Goal: Task Accomplishment & Management: Use online tool/utility

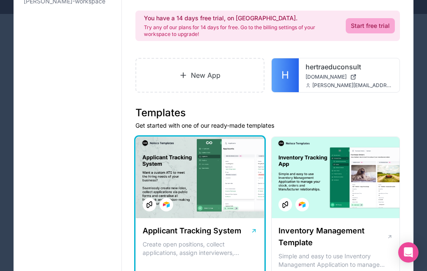
scroll to position [42, 0]
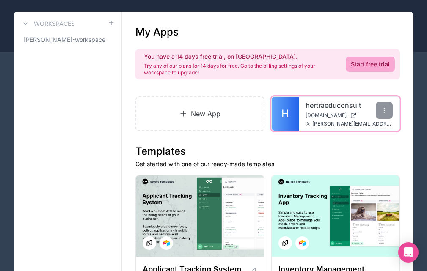
click at [320, 122] on span "[PERSON_NAME][EMAIL_ADDRESS][DOMAIN_NAME]" at bounding box center [352, 124] width 81 height 7
click at [385, 110] on icon at bounding box center [384, 110] width 7 height 7
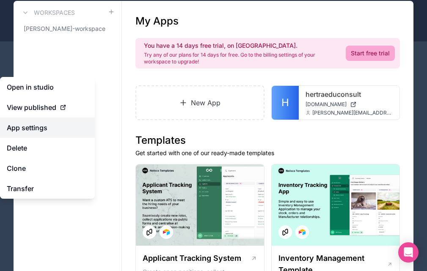
scroll to position [0, 0]
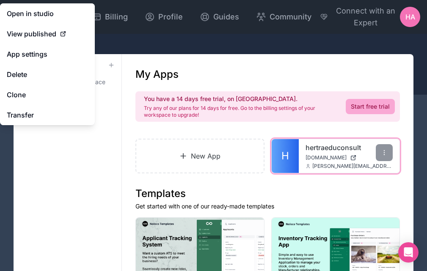
click at [303, 160] on div "hertraeduconsult [DOMAIN_NAME] [PERSON_NAME][EMAIL_ADDRESS][DOMAIN_NAME]" at bounding box center [349, 156] width 101 height 34
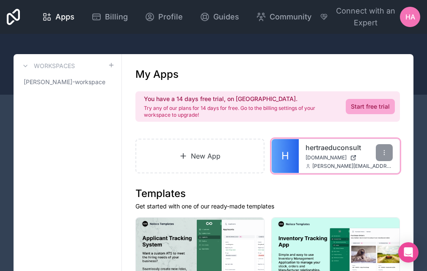
click at [336, 154] on div "hertraeduconsult [DOMAIN_NAME] [PERSON_NAME][EMAIL_ADDRESS][DOMAIN_NAME]" at bounding box center [349, 156] width 101 height 34
click at [324, 153] on div "hertraeduconsult [DOMAIN_NAME] [PERSON_NAME][EMAIL_ADDRESS][DOMAIN_NAME]" at bounding box center [349, 156] width 101 height 34
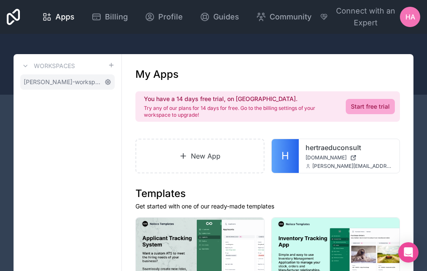
click at [109, 83] on icon at bounding box center [108, 82] width 7 height 7
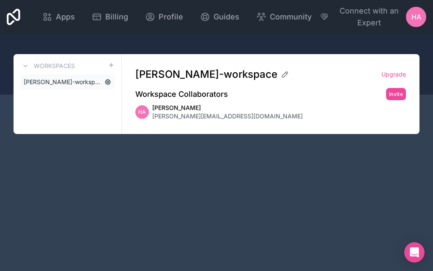
click at [109, 83] on icon at bounding box center [108, 82] width 2 height 2
click at [109, 80] on icon at bounding box center [108, 82] width 7 height 7
click at [237, 99] on div "Workspace Collaborators Invite" at bounding box center [270, 94] width 271 height 12
click at [72, 66] on h3 "Workspaces" at bounding box center [54, 66] width 41 height 8
click at [23, 67] on icon at bounding box center [25, 66] width 7 height 7
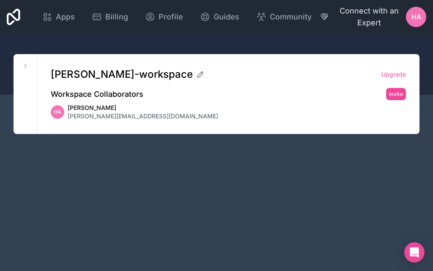
click at [372, 20] on span "Connect with an Expert" at bounding box center [369, 17] width 74 height 24
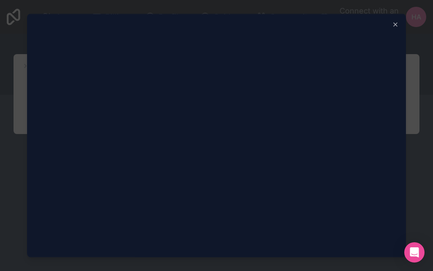
click at [157, 257] on div "Close" at bounding box center [216, 136] width 379 height 244
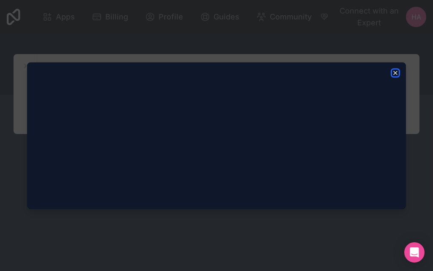
click at [394, 72] on icon "button" at bounding box center [395, 72] width 7 height 7
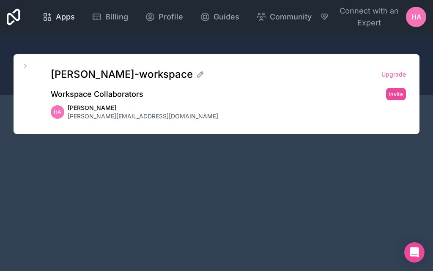
click at [62, 16] on span "Apps" at bounding box center [65, 17] width 19 height 12
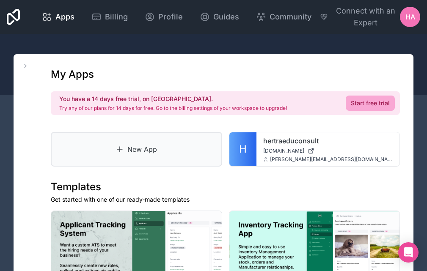
click at [146, 146] on link "New App" at bounding box center [136, 149] width 171 height 35
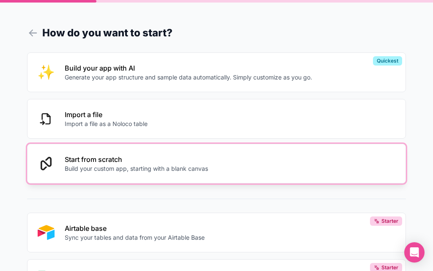
click at [103, 168] on p "Build your custom app, starting with a blank canvas" at bounding box center [136, 169] width 143 height 8
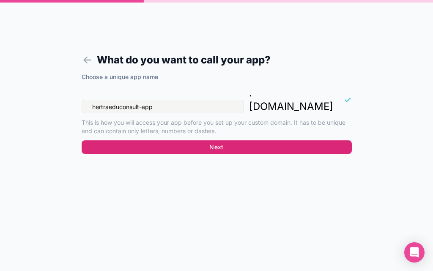
click at [213, 140] on button "Next" at bounding box center [217, 147] width 270 height 14
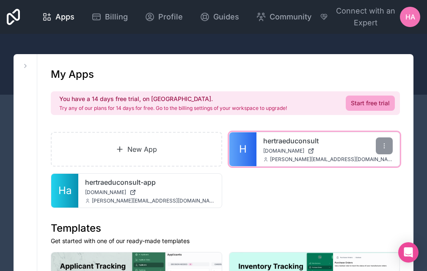
click at [314, 151] on icon at bounding box center [311, 151] width 7 height 7
